Goal: Navigation & Orientation: Find specific page/section

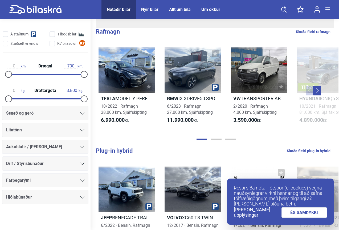
scroll to position [234, 0]
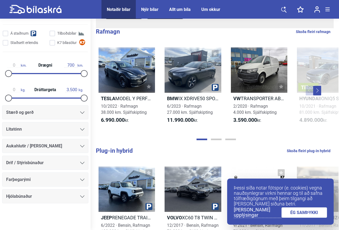
click at [46, 181] on div "Farþegarými" at bounding box center [45, 179] width 78 height 7
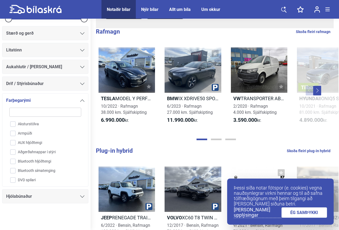
click at [54, 67] on span "Aukahlutir / [PERSON_NAME]" at bounding box center [34, 66] width 56 height 7
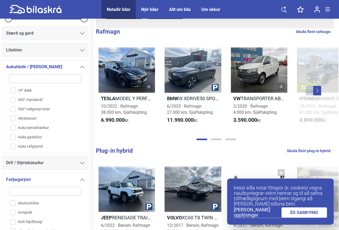
click at [59, 55] on div "Litatónn" at bounding box center [45, 50] width 86 height 14
click at [68, 49] on div "Litatónn" at bounding box center [45, 49] width 78 height 7
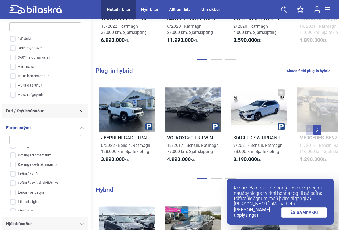
scroll to position [472, 0]
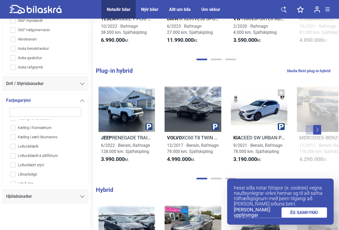
click at [69, 197] on div "Hjólabúnaður" at bounding box center [45, 196] width 78 height 7
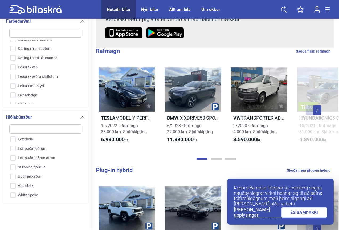
scroll to position [0, 0]
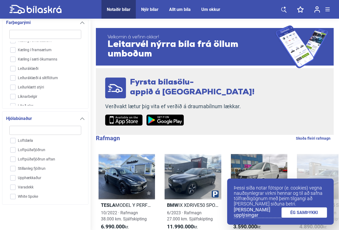
click at [150, 10] on div "Nýir bílar" at bounding box center [149, 9] width 17 height 5
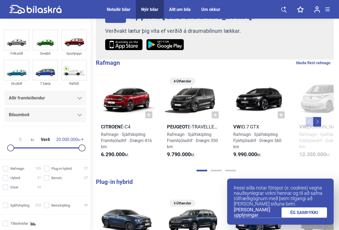
scroll to position [160, 0]
